Goal: Information Seeking & Learning: Understand process/instructions

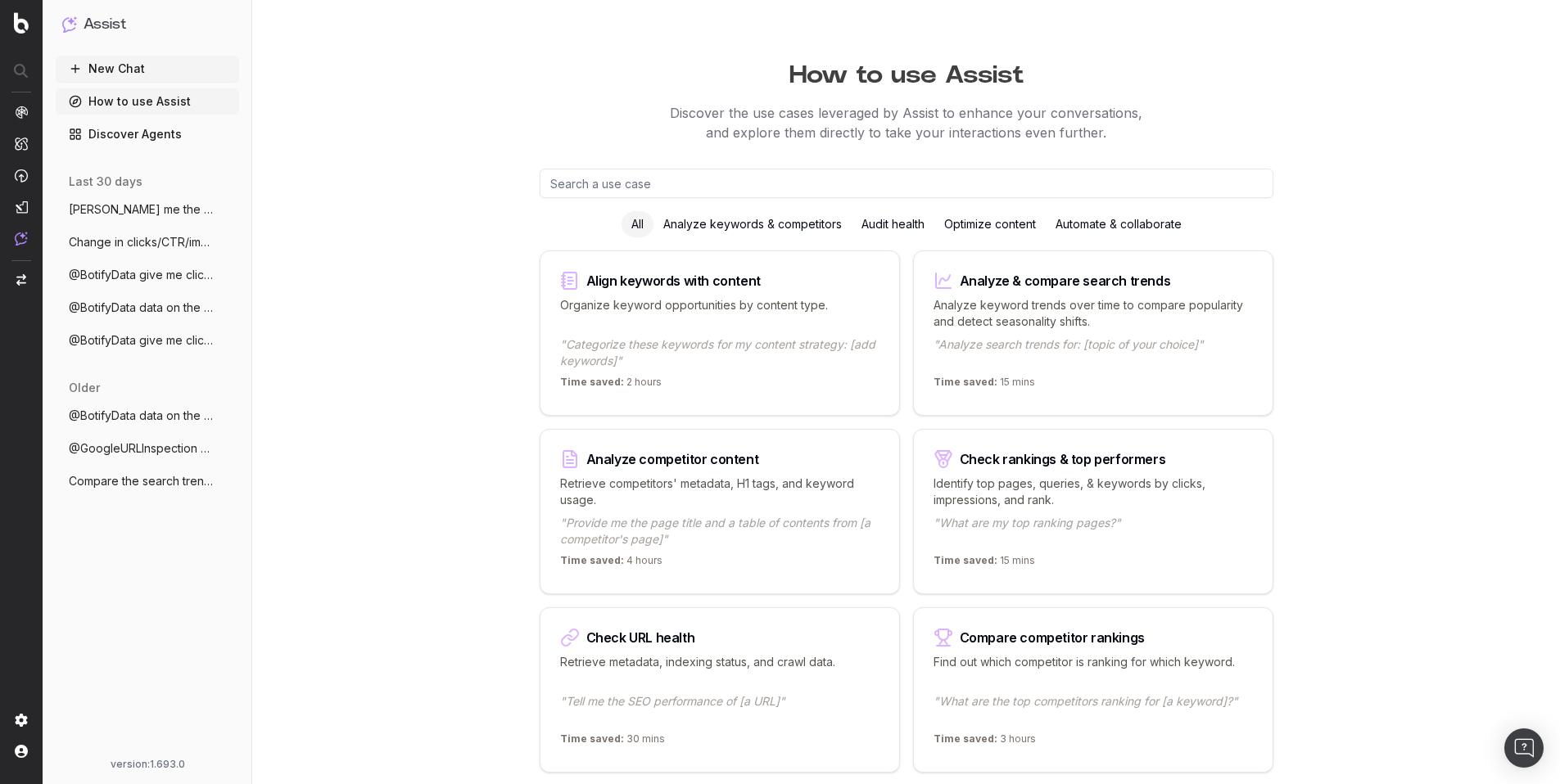
click at [130, 125] on link "Discover Agents" at bounding box center [147, 134] width 184 height 27
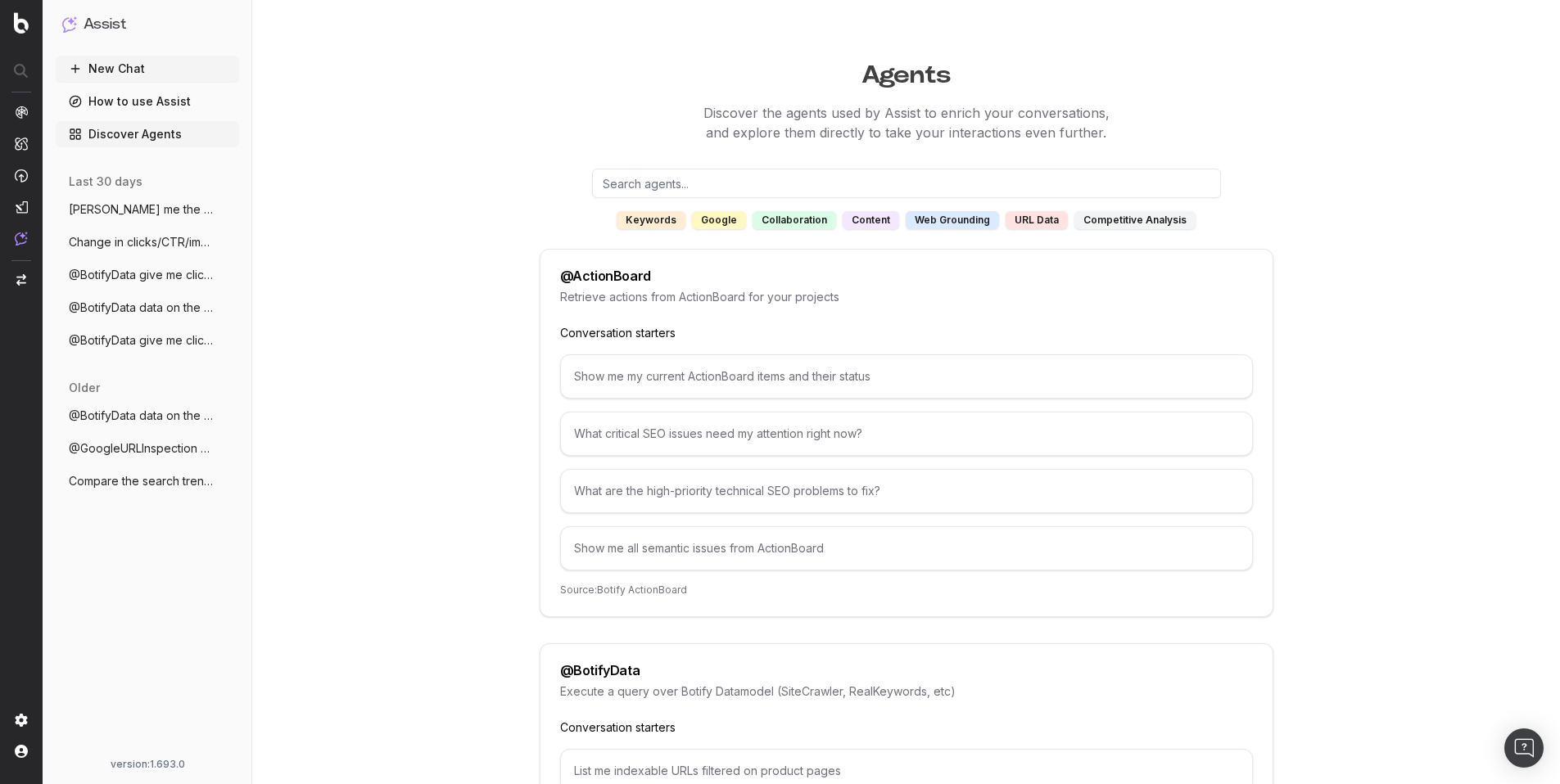
click at [144, 101] on link "How to use Assist" at bounding box center [147, 102] width 184 height 27
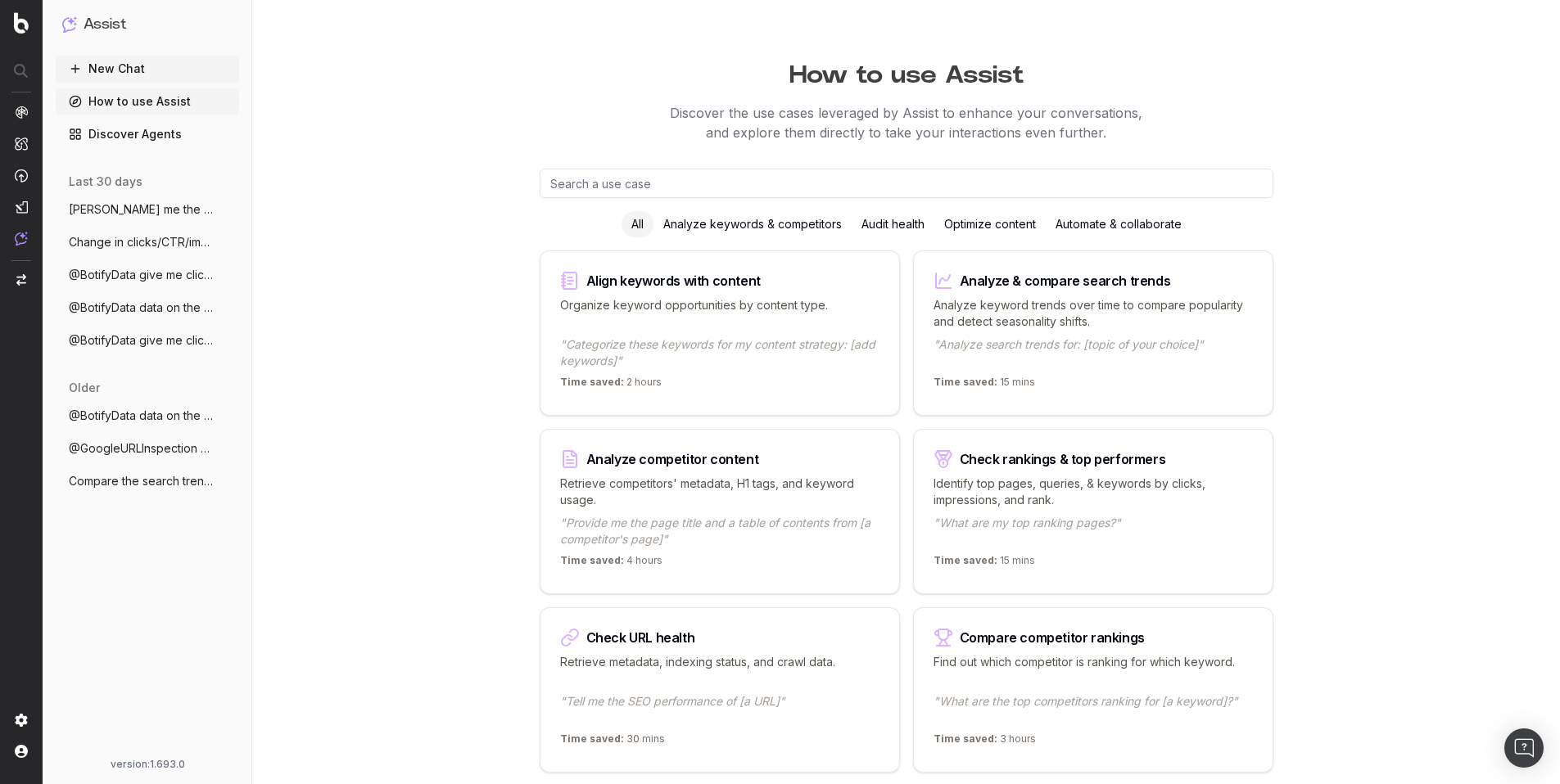
click at [129, 94] on link "How to use Assist" at bounding box center [147, 102] width 184 height 27
click at [129, 70] on button "New Chat" at bounding box center [147, 69] width 184 height 27
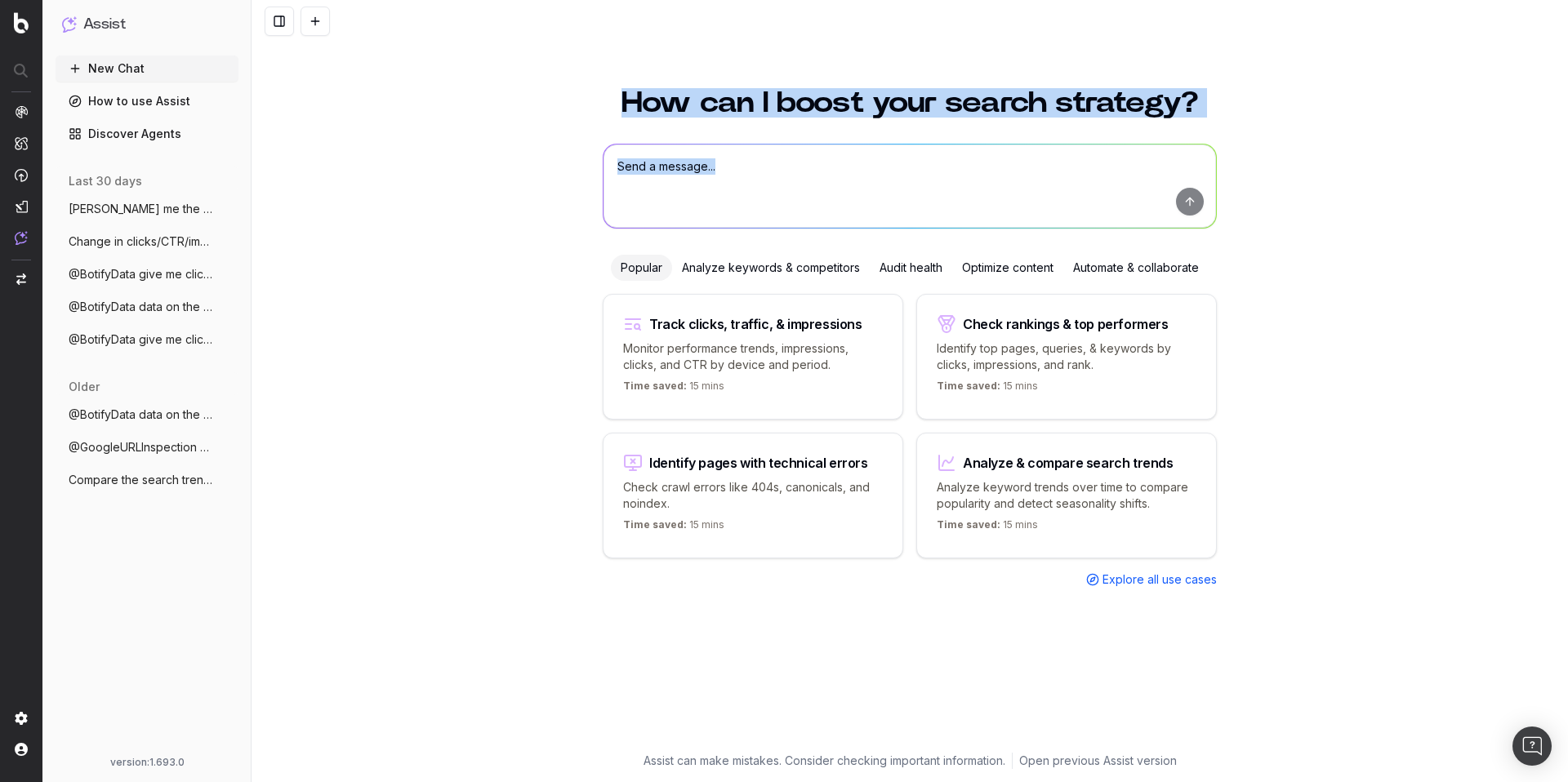
drag, startPoint x: 0, startPoint y: 0, endPoint x: 1151, endPoint y: 372, distance: 1209.6
click at [1196, 398] on div "How can I boost your search strategy? Popular Analyze keywords & competitors Au…" at bounding box center [910, 391] width 1317 height 782
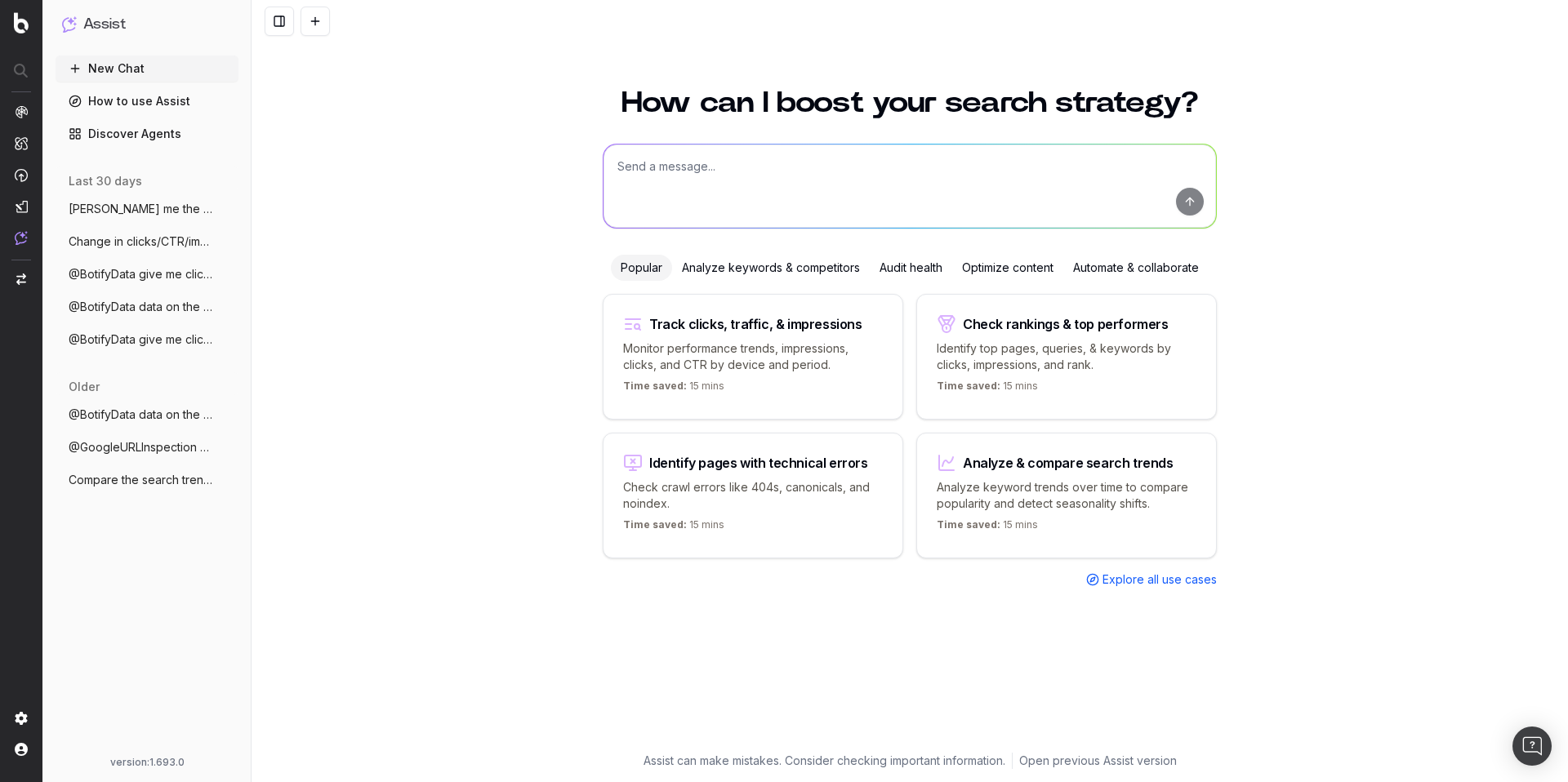
click at [136, 128] on link "Discover Agents" at bounding box center [146, 134] width 183 height 27
click at [128, 126] on link "Discover Agents" at bounding box center [146, 134] width 183 height 27
